Goal: Check status: Verify the current state of an ongoing process or item

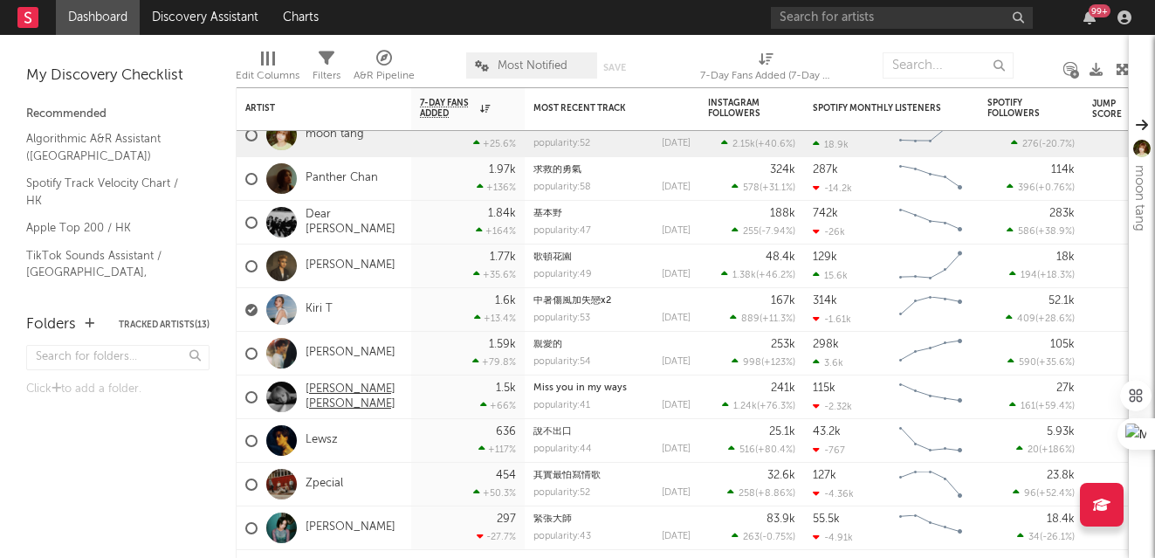
click at [342, 400] on link "[PERSON_NAME] [PERSON_NAME]" at bounding box center [354, 398] width 97 height 30
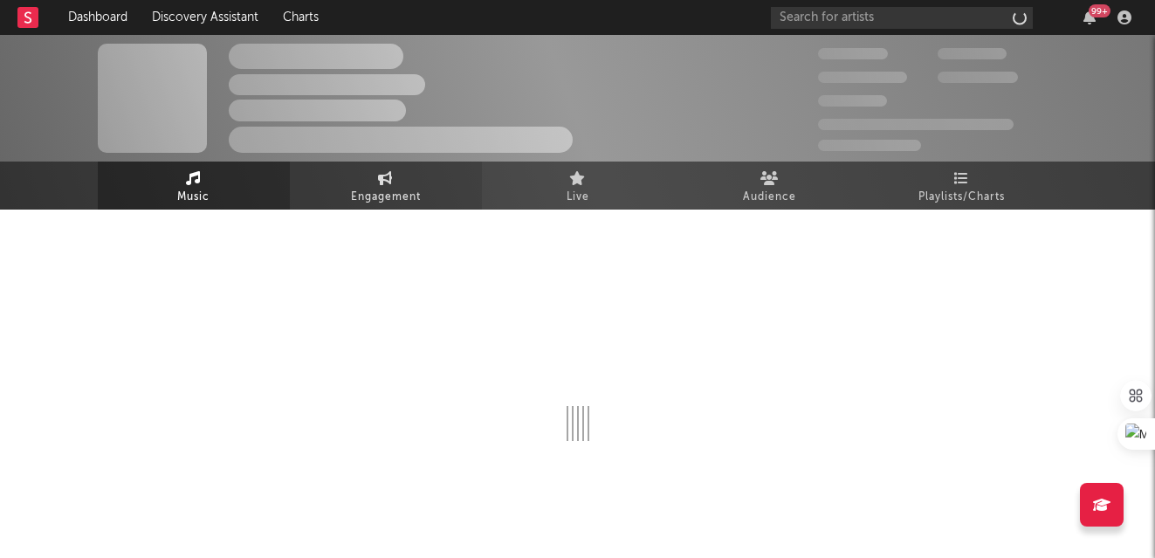
click at [369, 171] on link "Engagement" at bounding box center [386, 186] width 192 height 48
select select "1w"
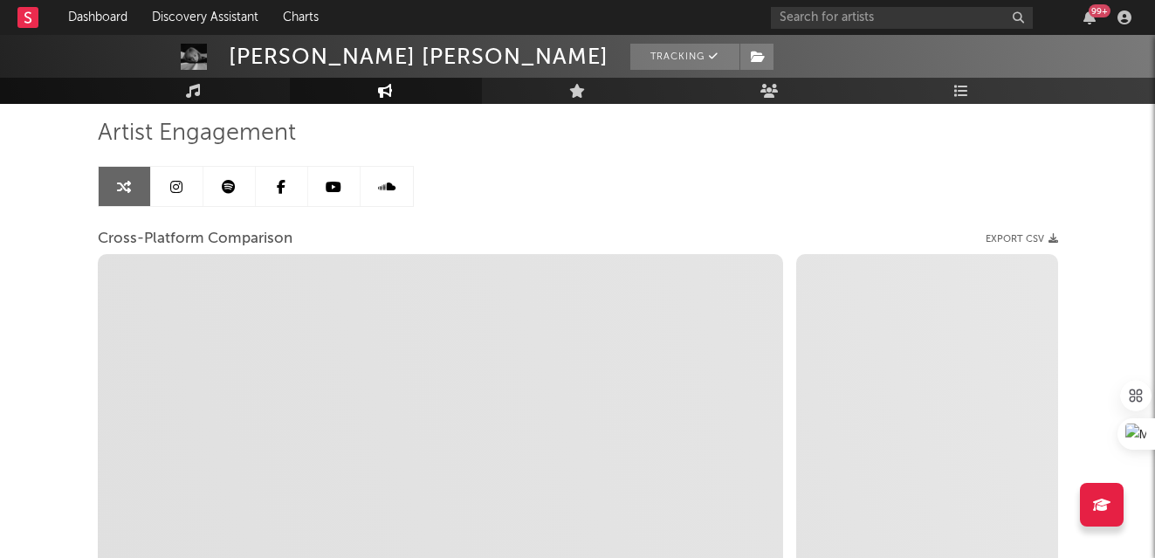
click at [178, 191] on icon at bounding box center [176, 187] width 12 height 14
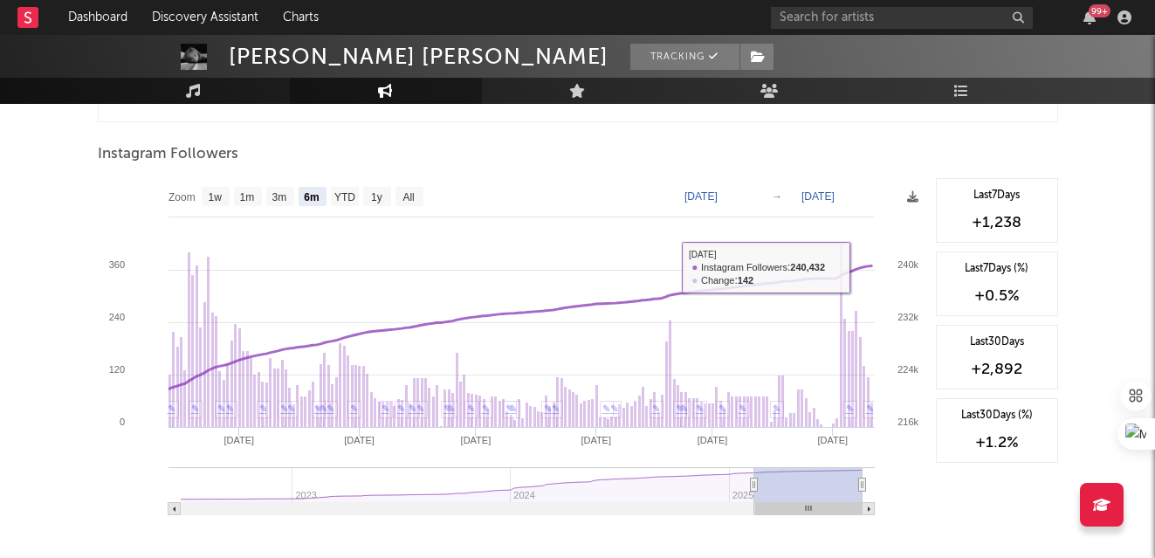
scroll to position [1909, 0]
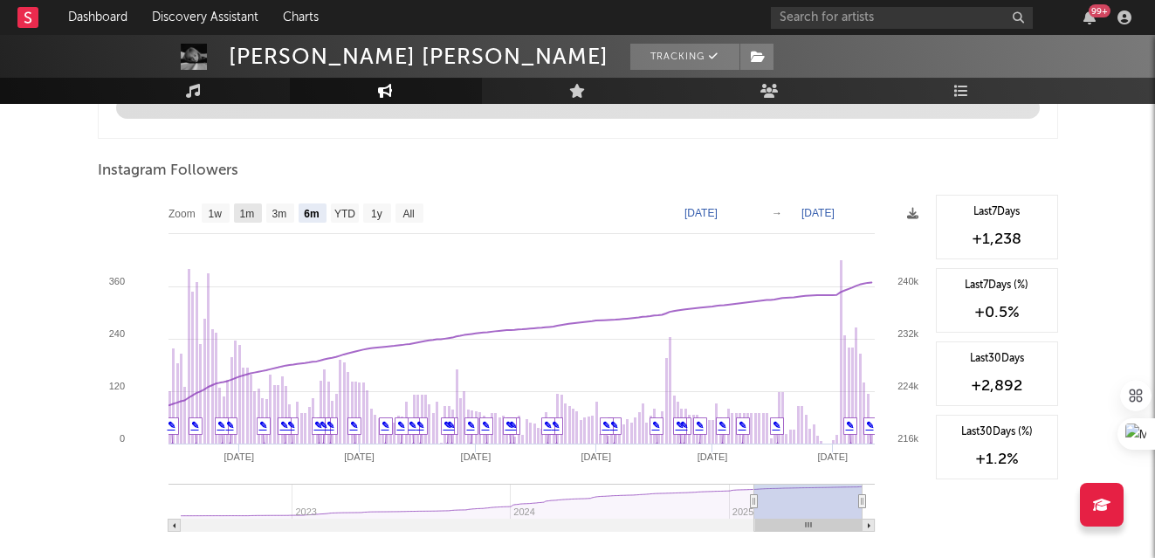
click at [239, 212] on text "1m" at bounding box center [246, 214] width 15 height 12
select select "1m"
type input "[DATE]"
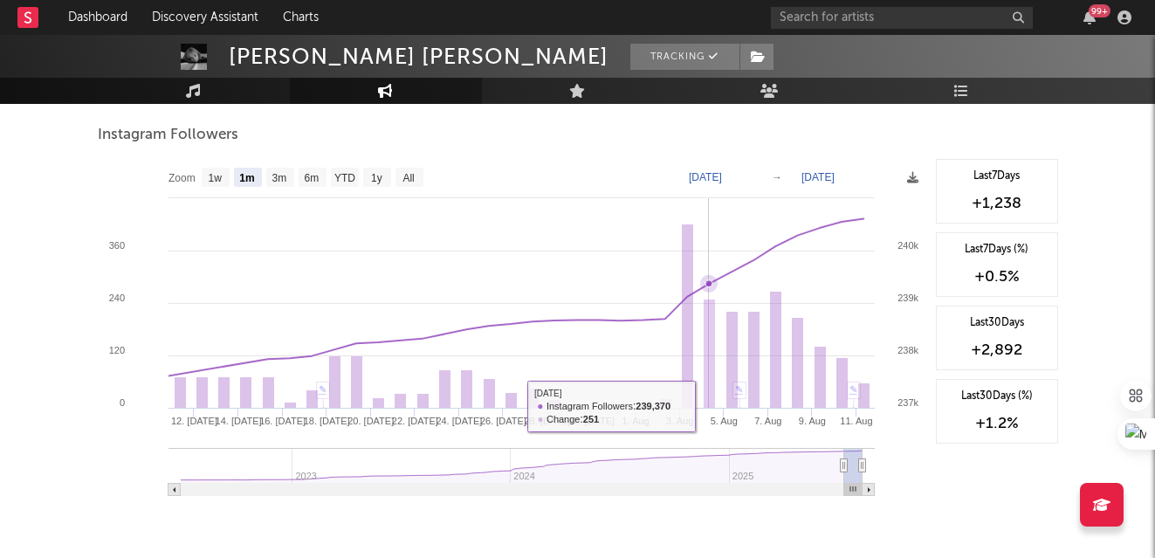
scroll to position [2657, 0]
